Goal: Task Accomplishment & Management: Manage account settings

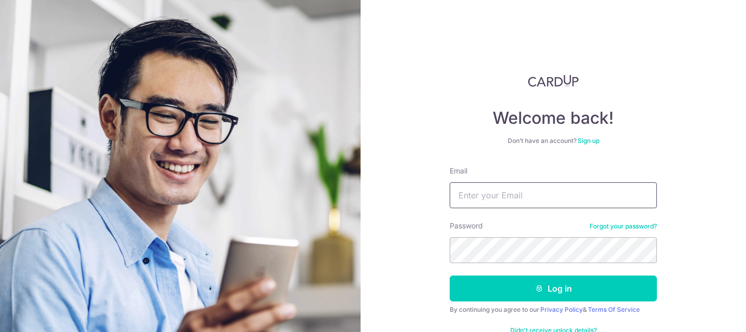
click at [490, 190] on input "Email" at bounding box center [553, 195] width 207 height 26
type input "Lowerlimbs@gmail.com"
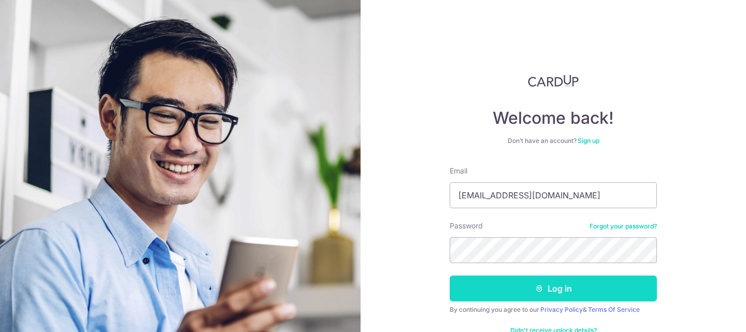
click at [558, 297] on button "Log in" at bounding box center [553, 289] width 207 height 26
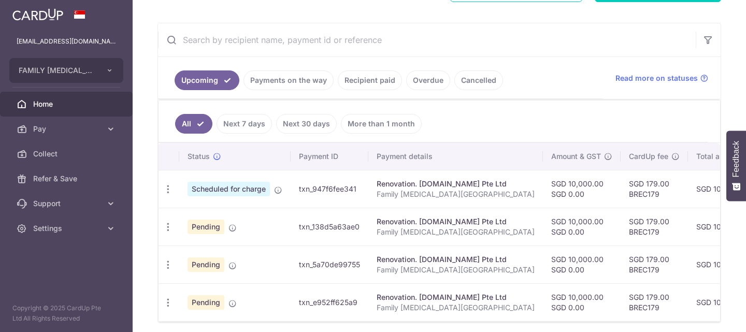
scroll to position [179, 0]
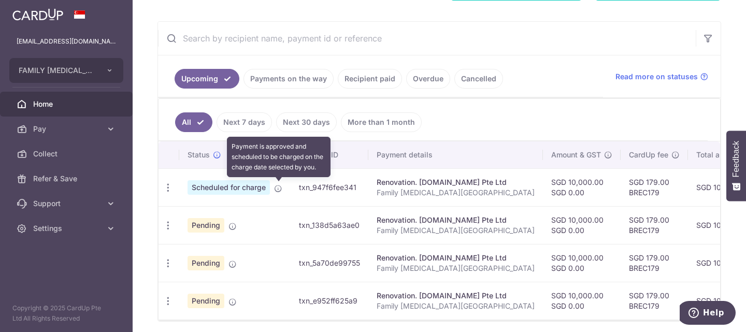
click at [278, 189] on icon at bounding box center [278, 188] width 8 height 8
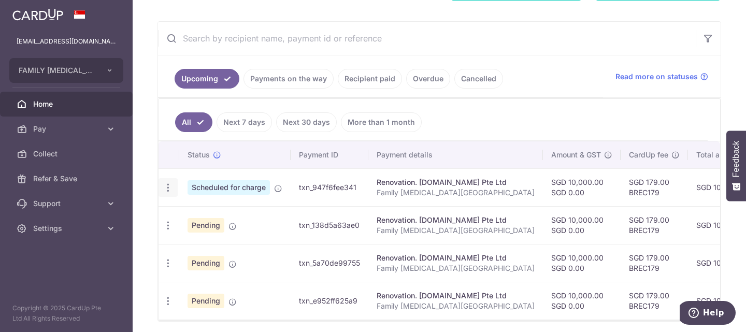
click at [162, 183] on div "Update payment Cancel payment" at bounding box center [167, 187] width 19 height 19
click at [170, 184] on icon "button" at bounding box center [168, 187] width 11 height 11
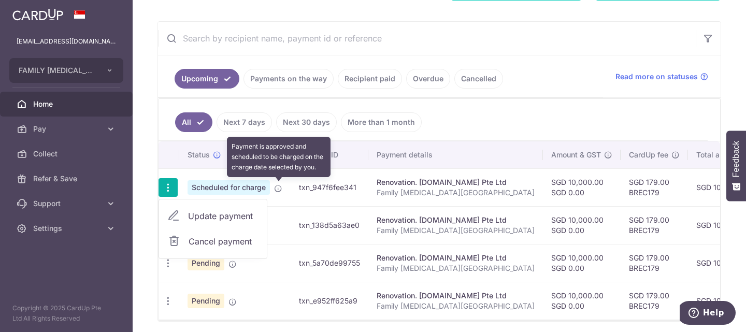
click at [278, 189] on icon at bounding box center [278, 188] width 8 height 8
click at [278, 188] on icon at bounding box center [278, 188] width 8 height 8
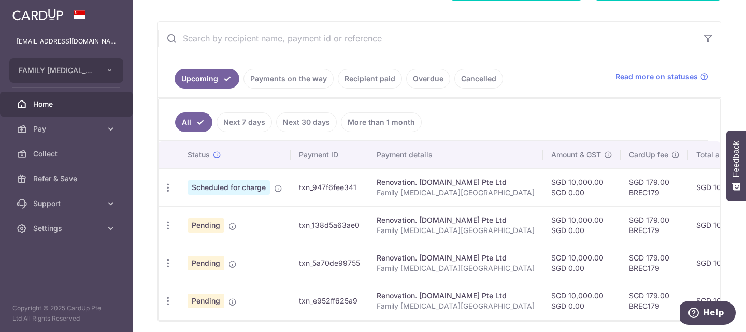
click at [233, 188] on span "Scheduled for charge" at bounding box center [228, 187] width 82 height 15
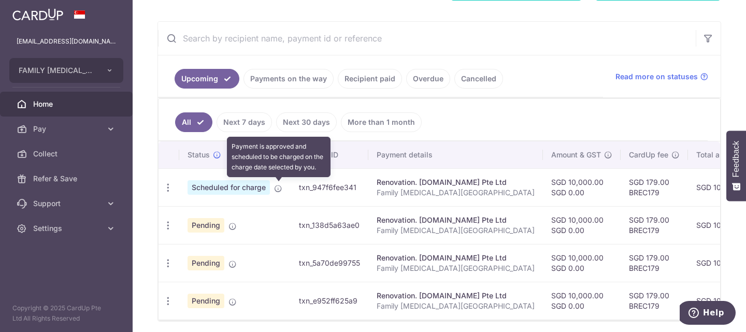
click at [278, 189] on icon at bounding box center [278, 188] width 8 height 8
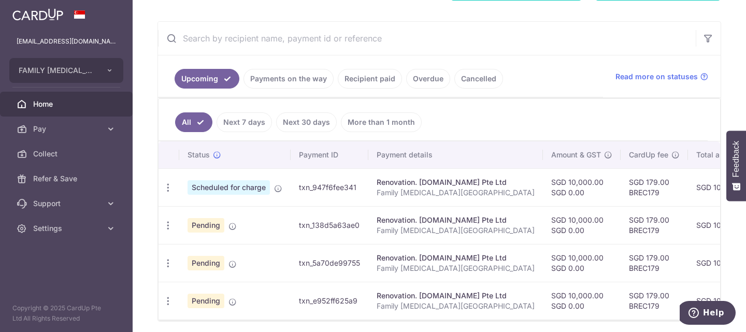
click at [435, 186] on div "Renovation. [DOMAIN_NAME] Pte Ltd" at bounding box center [456, 182] width 158 height 10
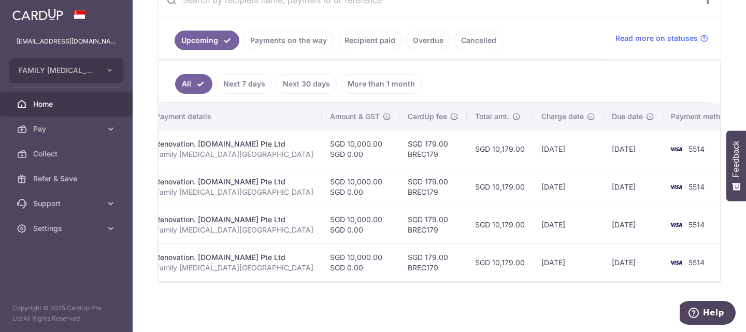
scroll to position [0, 0]
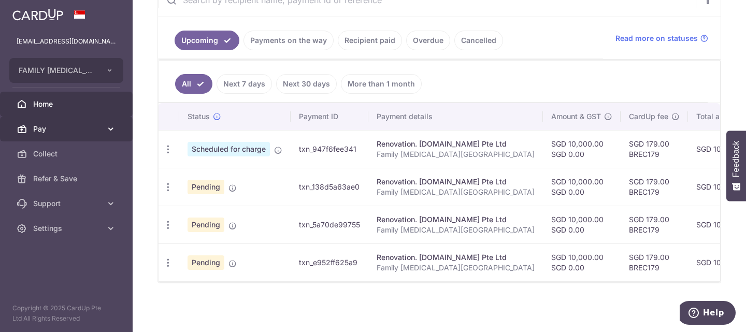
click at [110, 125] on icon at bounding box center [111, 129] width 10 height 10
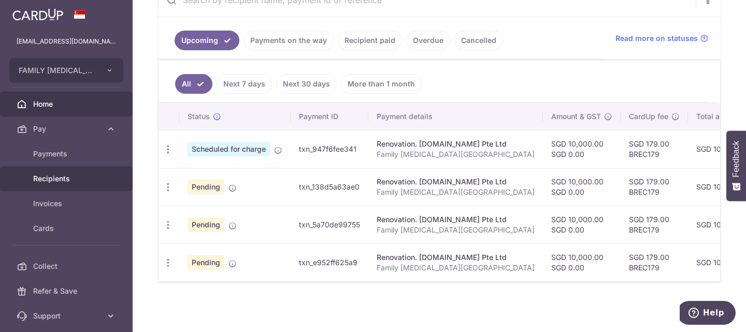
click at [52, 181] on span "Recipients" at bounding box center [67, 178] width 68 height 10
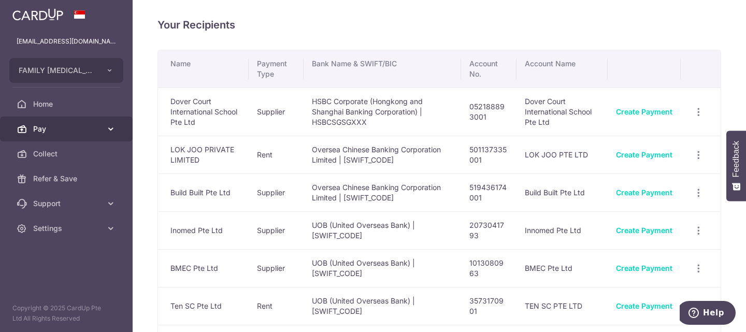
click at [41, 128] on span "Pay" at bounding box center [67, 129] width 68 height 10
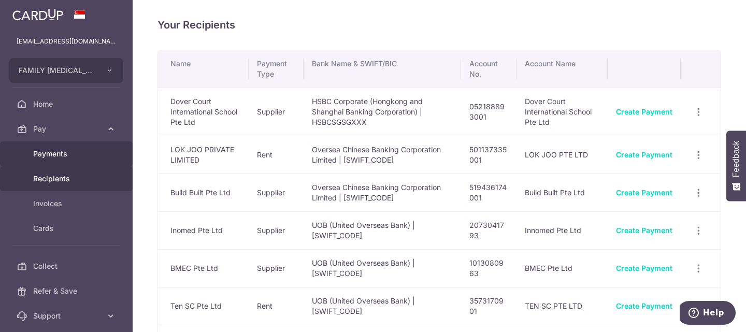
click at [68, 156] on span "Payments" at bounding box center [67, 154] width 68 height 10
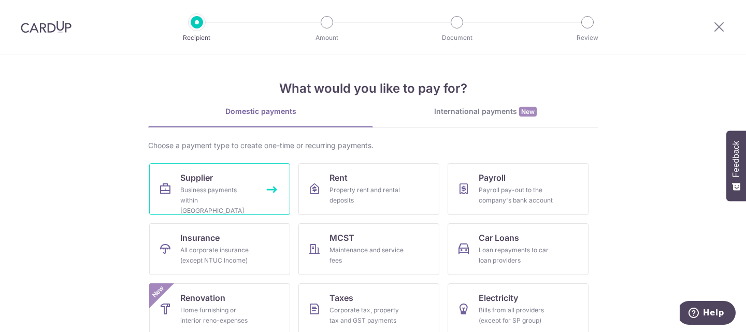
click at [215, 192] on div "Business payments within [GEOGRAPHIC_DATA]" at bounding box center [217, 200] width 75 height 31
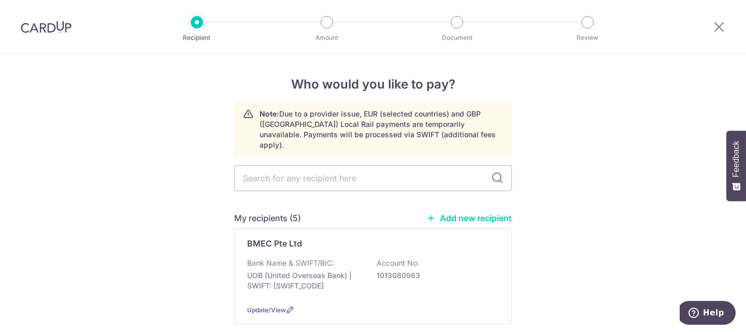
click at [47, 27] on img at bounding box center [46, 27] width 51 height 12
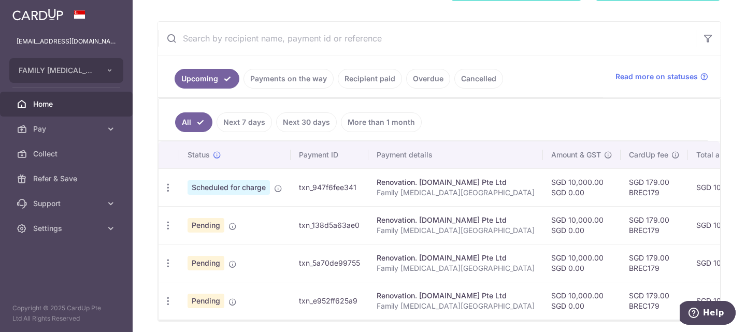
scroll to position [167, 0]
click at [164, 182] on icon "button" at bounding box center [168, 187] width 11 height 11
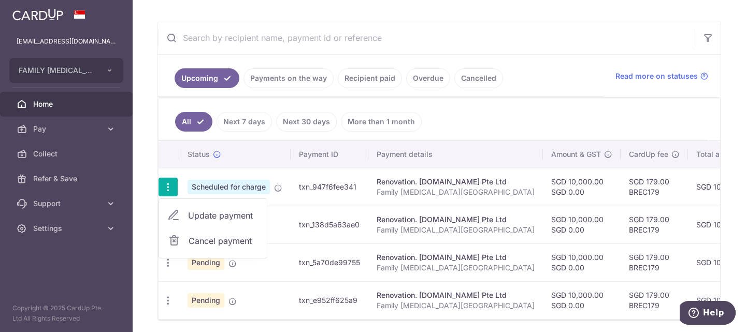
click at [211, 214] on span "Update payment" at bounding box center [223, 215] width 70 height 12
radio input "true"
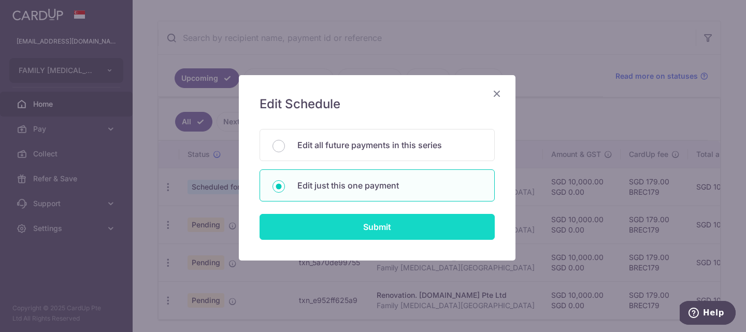
click at [381, 232] on input "Submit" at bounding box center [376, 227] width 235 height 26
radio input "true"
type input "10,000.00"
type input "0.00"
type input "[DATE]"
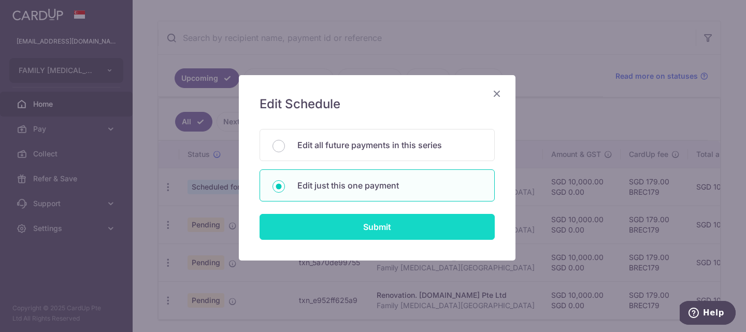
type input "Family [MEDICAL_DATA][GEOGRAPHIC_DATA]"
type input "5"
type input "Carpenters"
type input "BREC179"
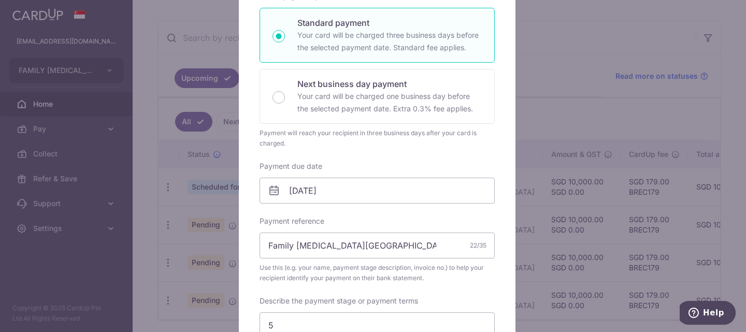
scroll to position [177, 0]
click at [364, 192] on input "[DATE]" at bounding box center [376, 190] width 235 height 26
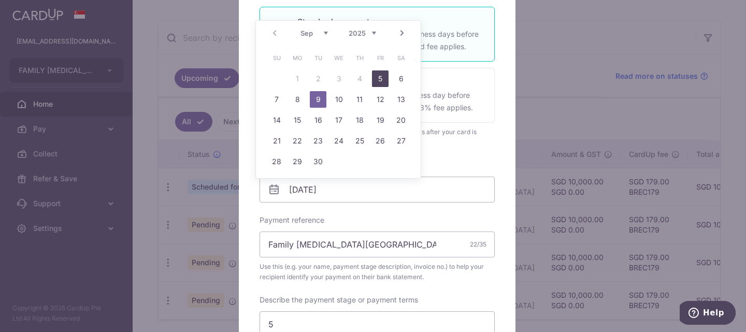
click at [381, 78] on link "5" at bounding box center [380, 78] width 17 height 17
type input "[DATE]"
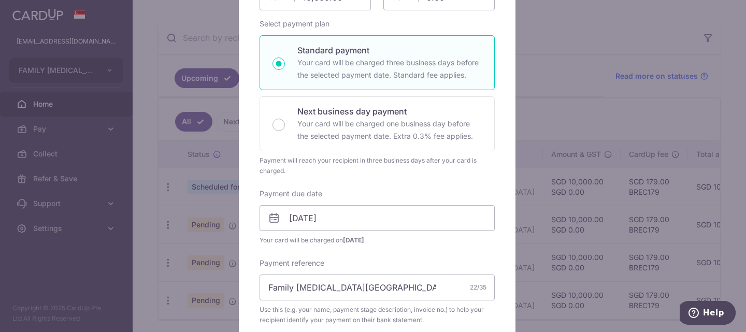
scroll to position [148, 0]
click at [387, 226] on input "[DATE]" at bounding box center [376, 219] width 235 height 26
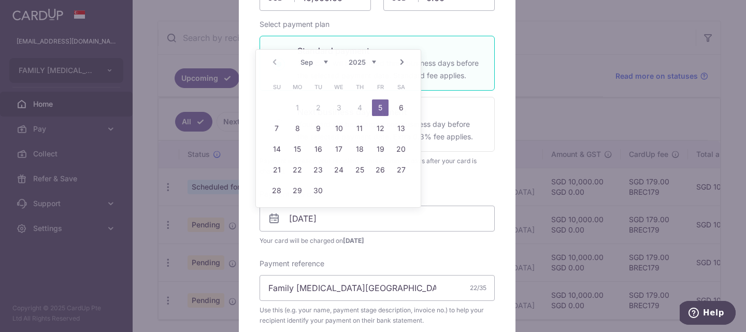
click at [450, 185] on div "Enter payment amount 10,000.00 10000.00 SGD To change the payment amount, pleas…" at bounding box center [376, 294] width 235 height 652
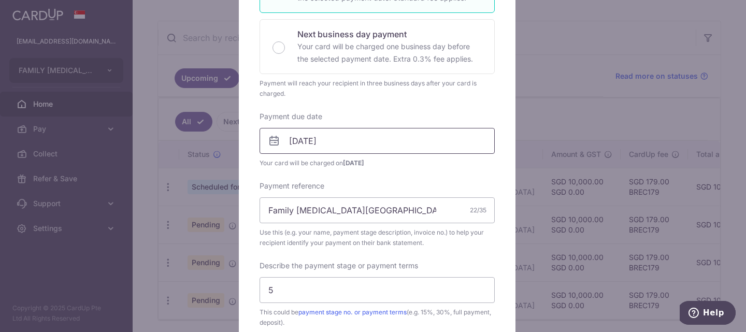
scroll to position [226, 0]
click at [400, 140] on input "[DATE]" at bounding box center [376, 140] width 235 height 26
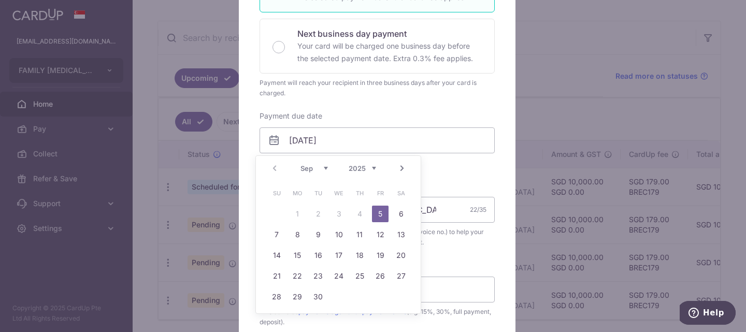
click at [379, 213] on link "5" at bounding box center [380, 214] width 17 height 17
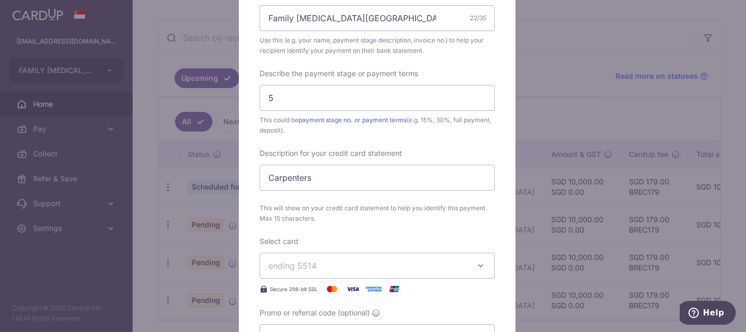
scroll to position [417, 0]
click at [287, 98] on input "5" at bounding box center [376, 99] width 235 height 26
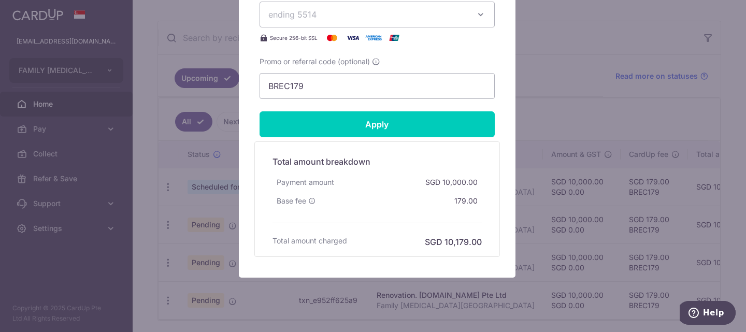
scroll to position [675, 0]
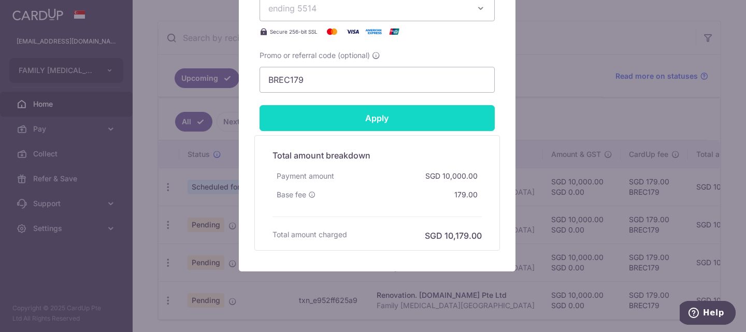
type input "6"
click at [374, 117] on input "Apply" at bounding box center [376, 118] width 235 height 26
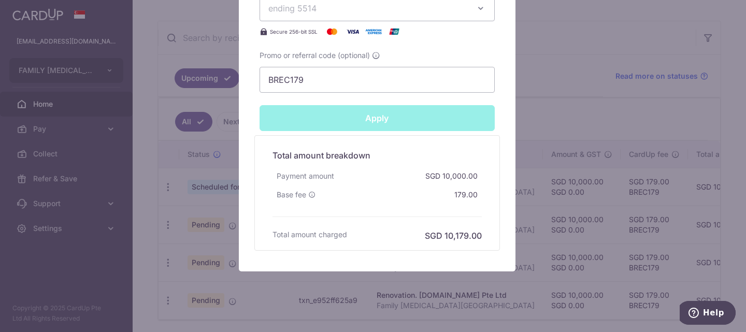
type input "Successfully Applied"
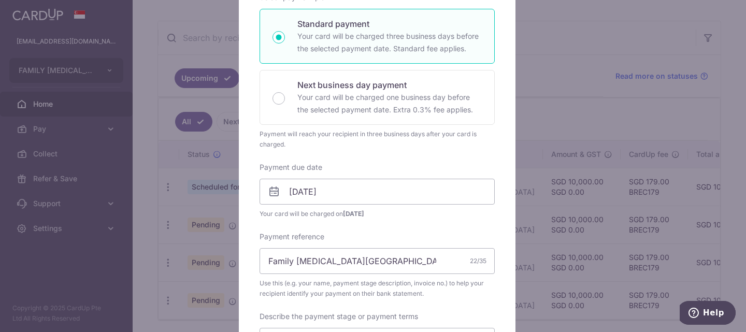
scroll to position [0, 0]
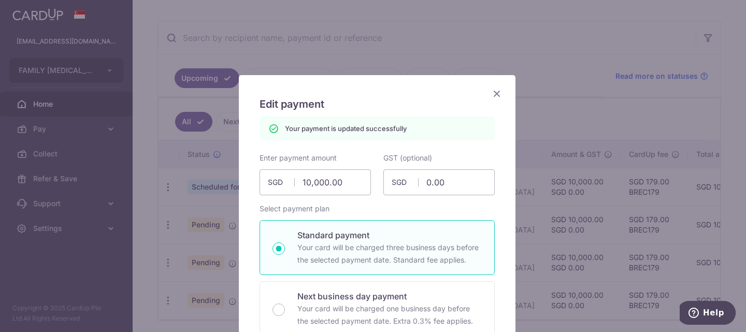
click at [494, 95] on icon "Close" at bounding box center [496, 93] width 12 height 13
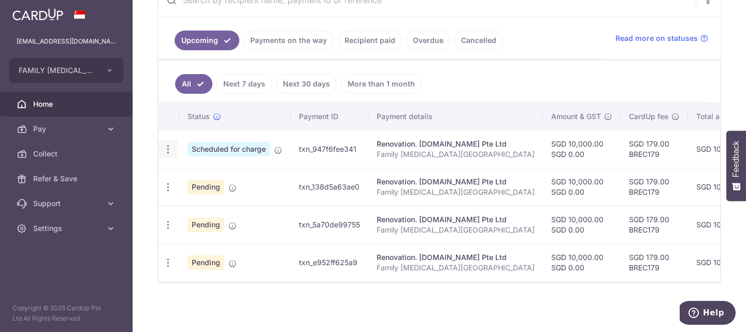
click at [165, 144] on icon "button" at bounding box center [168, 149] width 11 height 11
click at [209, 173] on span "Update payment" at bounding box center [223, 177] width 70 height 12
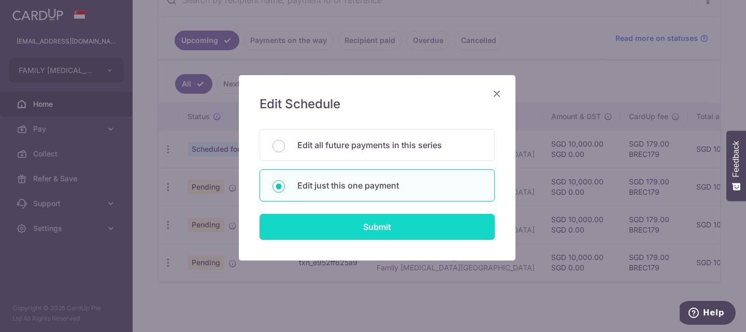
click at [367, 226] on input "Submit" at bounding box center [376, 227] width 235 height 26
radio input "true"
type input "10,000.00"
type input "0.00"
type input "[DATE]"
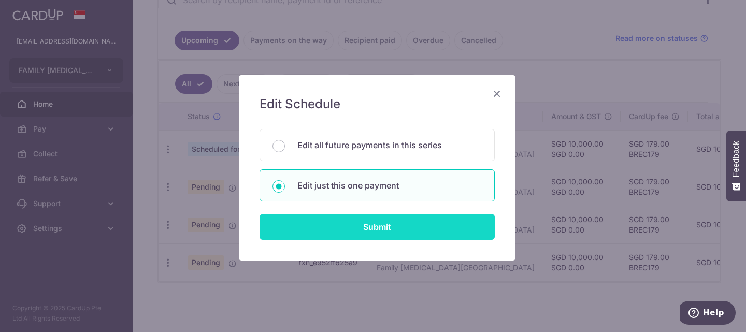
type input "Family [MEDICAL_DATA][GEOGRAPHIC_DATA]"
type input "6"
type input "Carpenters"
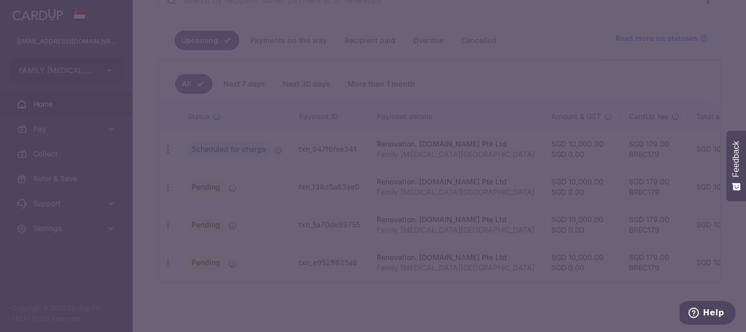
type input "BREC179"
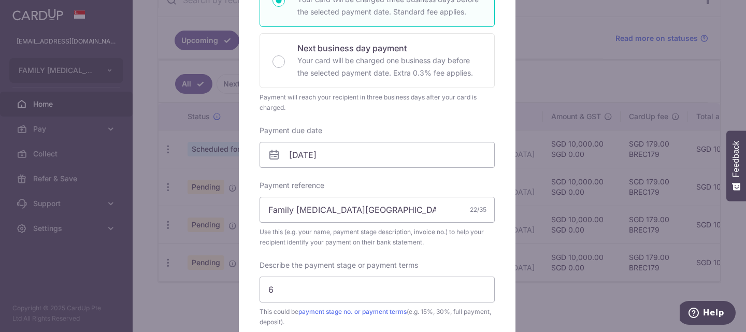
scroll to position [221, 0]
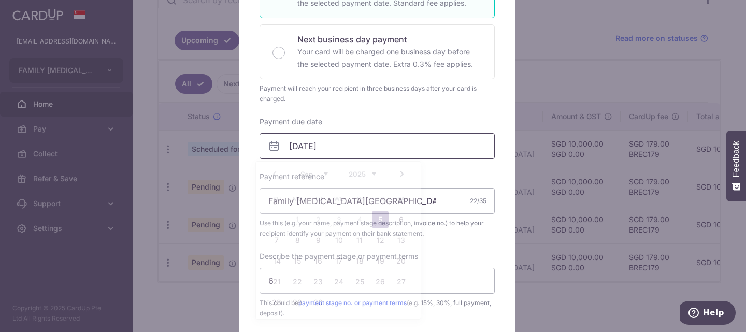
click at [348, 145] on input "[DATE]" at bounding box center [376, 146] width 235 height 26
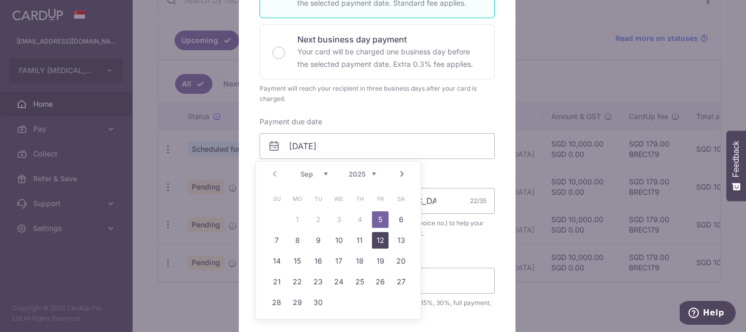
click at [379, 239] on link "12" at bounding box center [380, 240] width 17 height 17
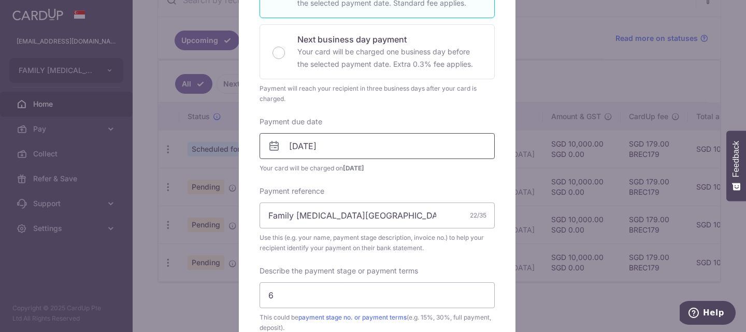
click at [381, 141] on input "12/09/2025" at bounding box center [376, 146] width 235 height 26
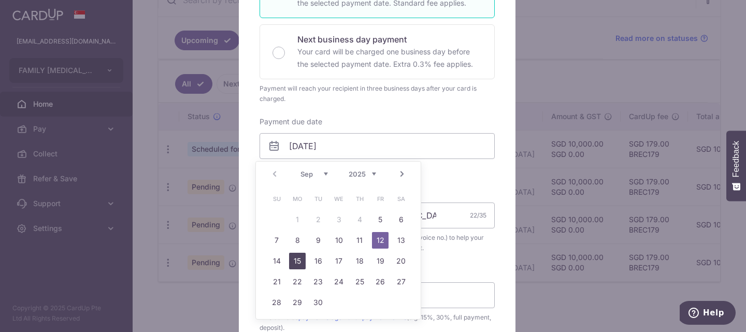
click at [297, 261] on link "15" at bounding box center [297, 261] width 17 height 17
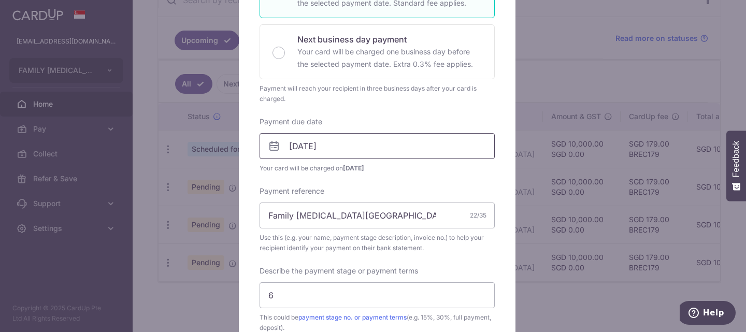
click at [357, 148] on input "15/09/2025" at bounding box center [376, 146] width 235 height 26
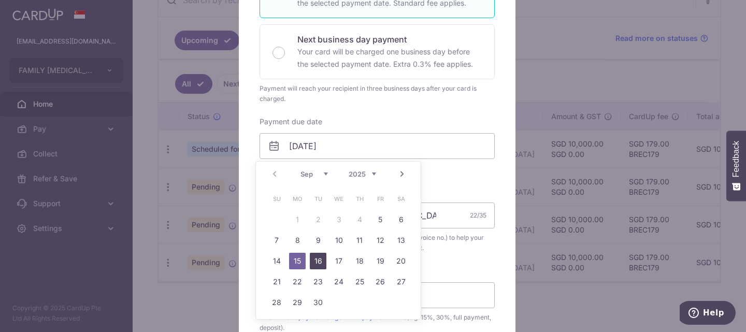
click at [320, 262] on link "16" at bounding box center [318, 261] width 17 height 17
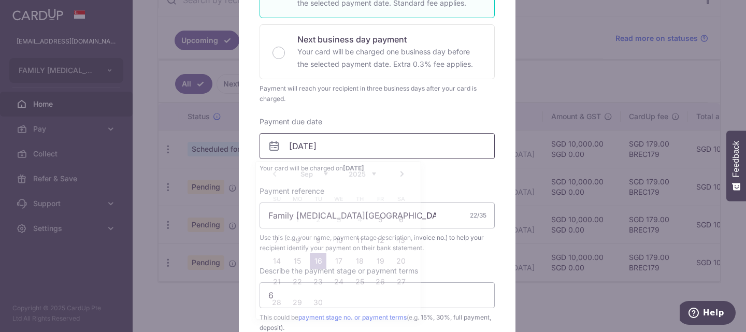
click at [352, 146] on input "[DATE]" at bounding box center [376, 146] width 235 height 26
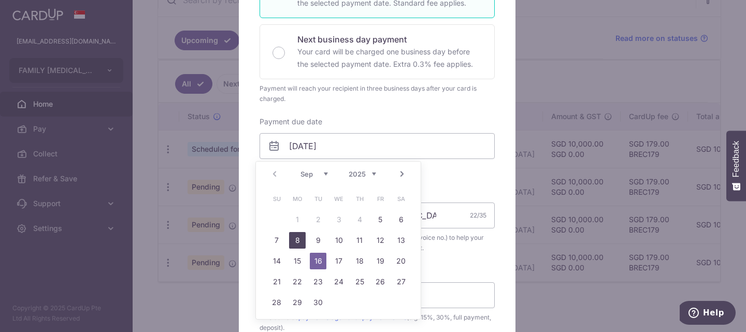
click at [300, 239] on link "8" at bounding box center [297, 240] width 17 height 17
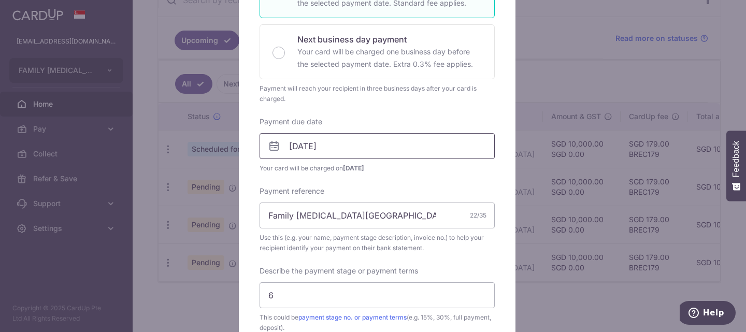
click at [378, 151] on input "08/09/2025" at bounding box center [376, 146] width 235 height 26
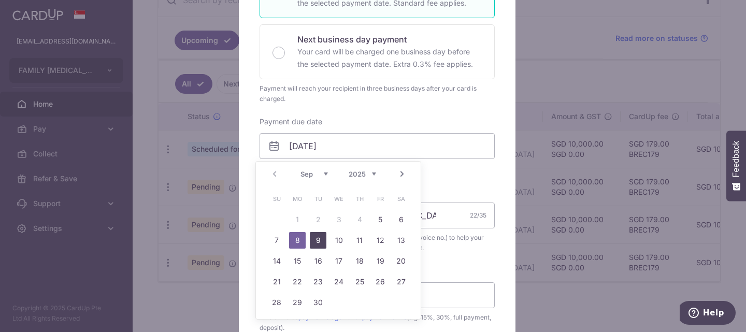
click at [317, 240] on link "9" at bounding box center [318, 240] width 17 height 17
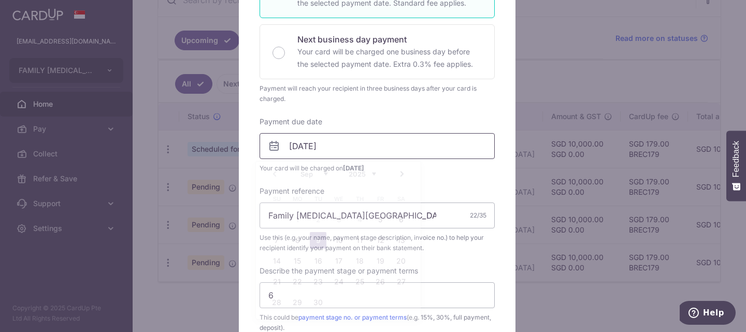
click at [365, 141] on input "[DATE]" at bounding box center [376, 146] width 235 height 26
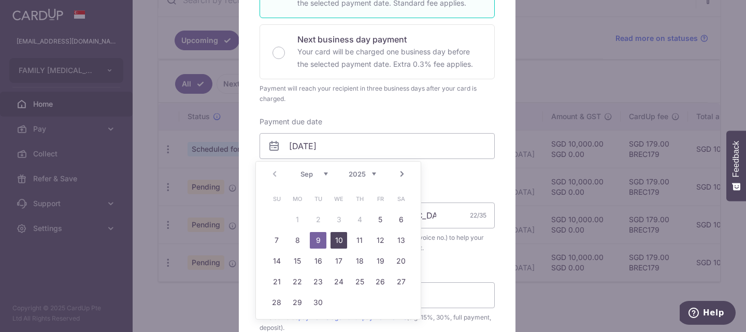
click at [340, 241] on link "10" at bounding box center [338, 240] width 17 height 17
type input "10/09/2025"
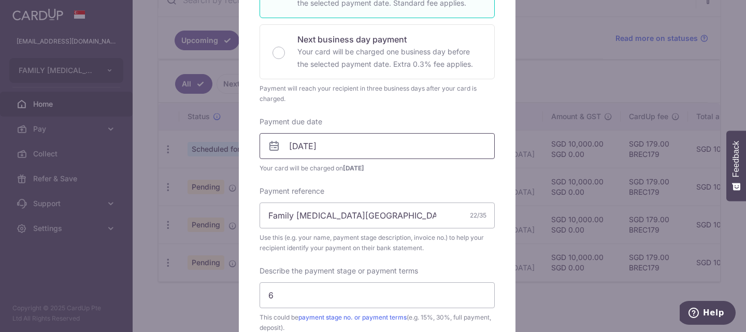
click at [371, 151] on input "10/09/2025" at bounding box center [376, 146] width 235 height 26
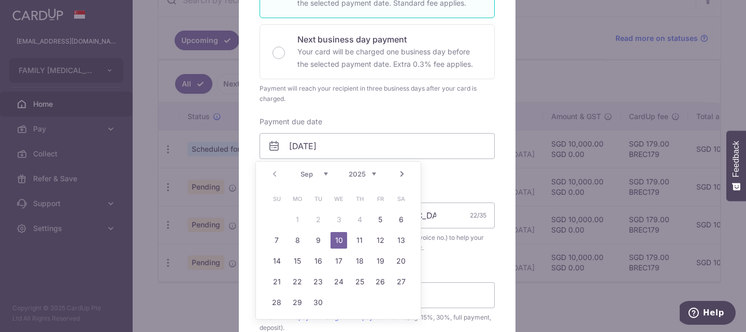
click at [455, 180] on div "Enter payment amount 10,000.00 10000.00 SGD To change the payment amount, pleas…" at bounding box center [376, 222] width 235 height 652
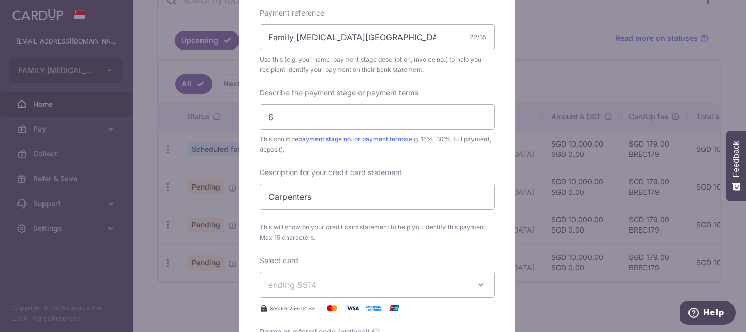
scroll to position [575, 0]
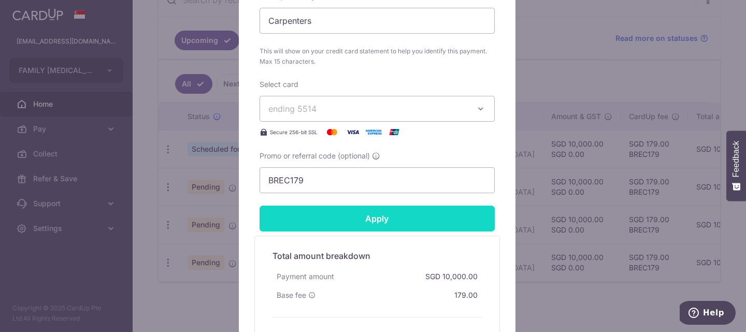
click at [366, 221] on input "Apply" at bounding box center [376, 219] width 235 height 26
type input "Successfully Applied"
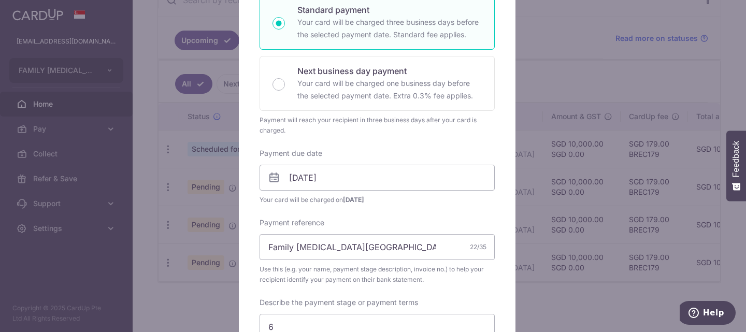
scroll to position [0, 0]
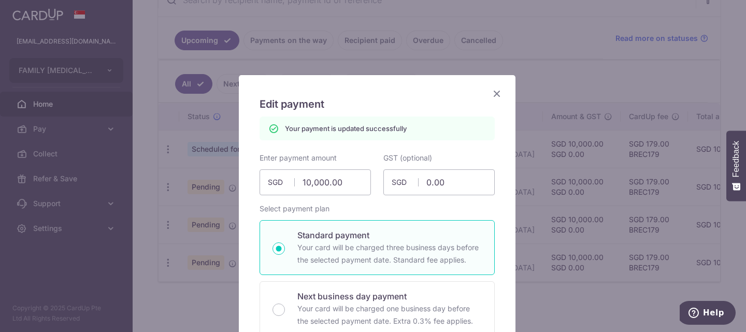
click at [493, 95] on icon "Close" at bounding box center [496, 93] width 12 height 13
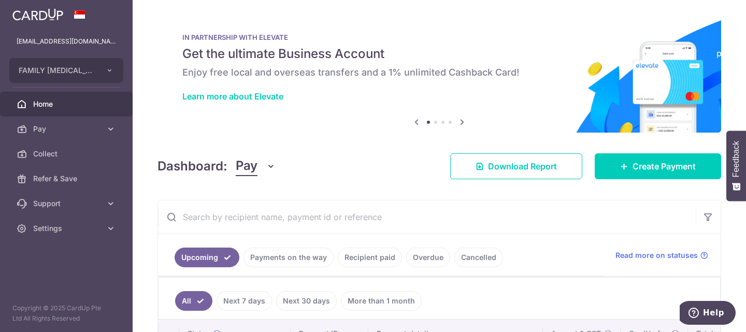
scroll to position [222, 0]
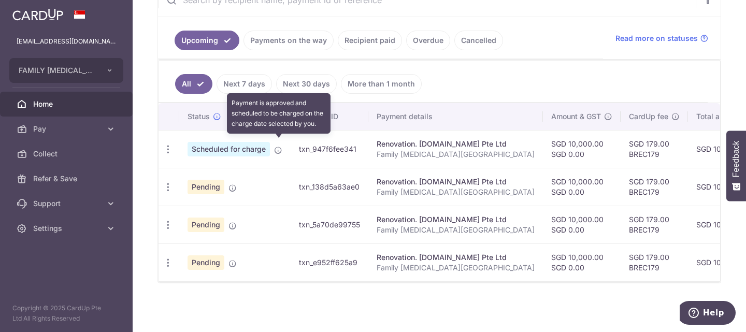
click at [279, 146] on icon at bounding box center [278, 150] width 8 height 8
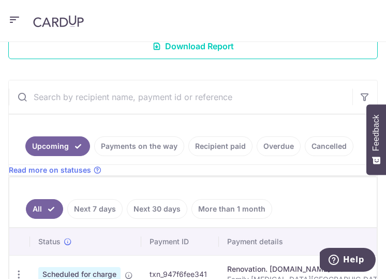
scroll to position [220, 0]
